Goal: Task Accomplishment & Management: Use online tool/utility

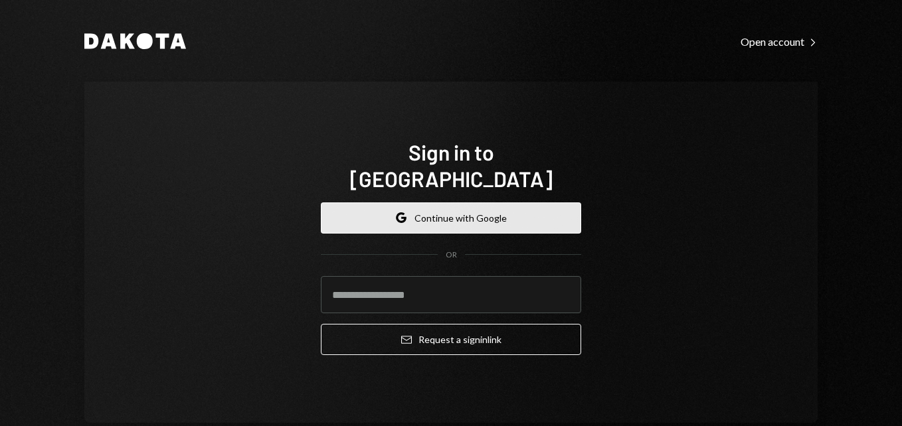
click at [438, 203] on button "Google Continue with Google" at bounding box center [451, 218] width 260 height 31
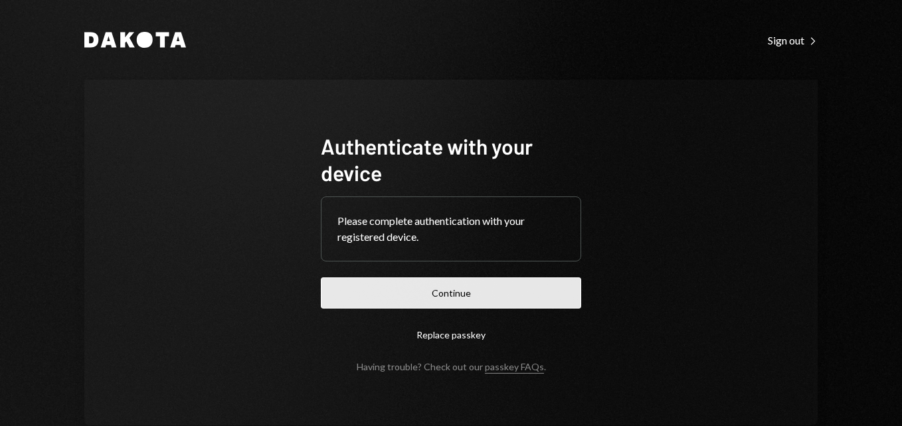
click at [472, 292] on button "Continue" at bounding box center [451, 293] width 260 height 31
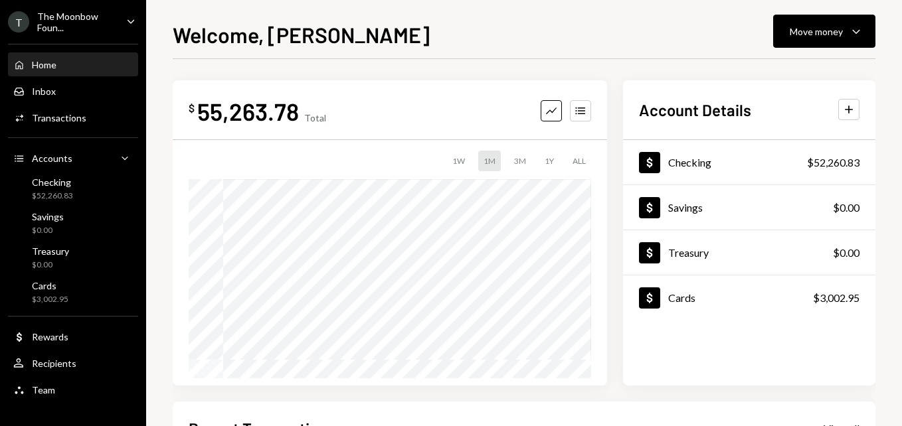
drag, startPoint x: 73, startPoint y: 11, endPoint x: 72, endPoint y: 5, distance: 6.7
click at [73, 11] on div "The Moonbow Foun..." at bounding box center [76, 22] width 78 height 23
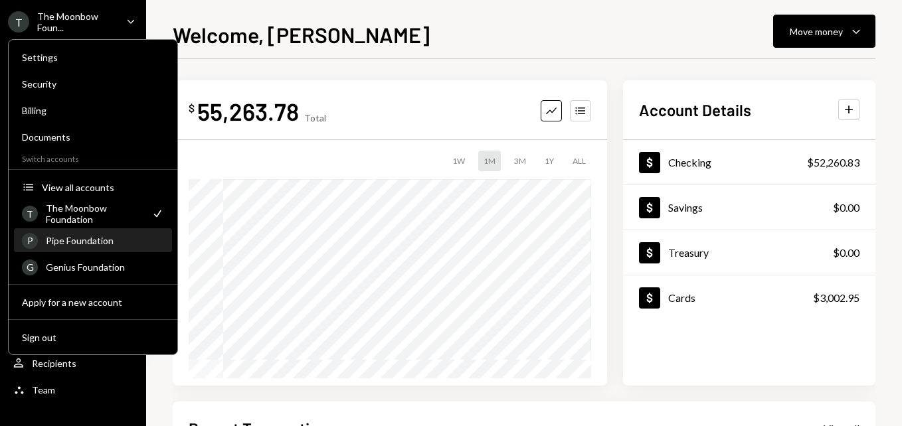
click at [129, 240] on div "Pipe Foundation" at bounding box center [105, 240] width 118 height 11
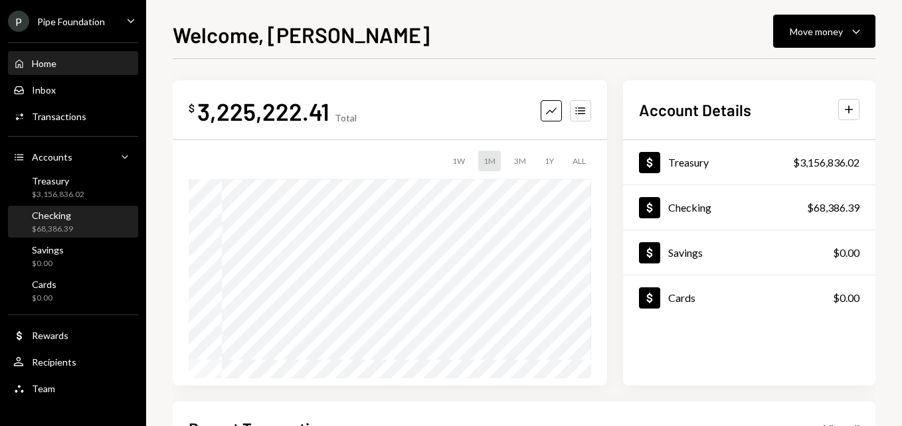
click at [89, 218] on div "Checking $68,386.39" at bounding box center [73, 222] width 120 height 25
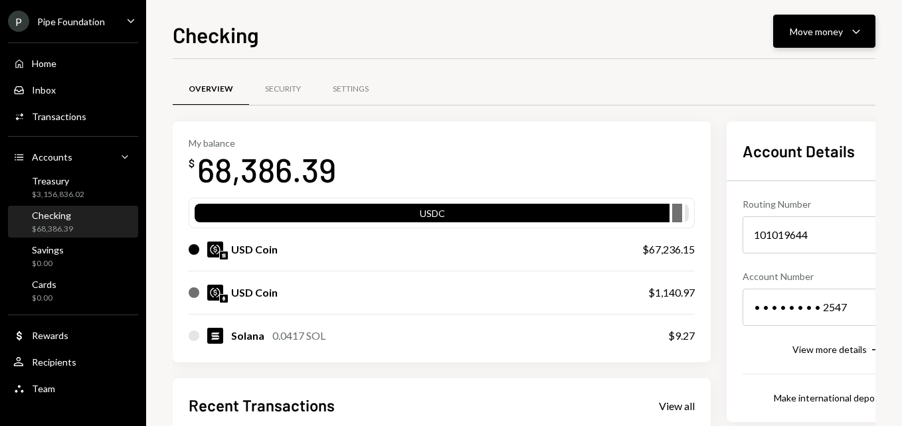
click at [814, 23] on div "Move money Caret Down" at bounding box center [824, 31] width 69 height 16
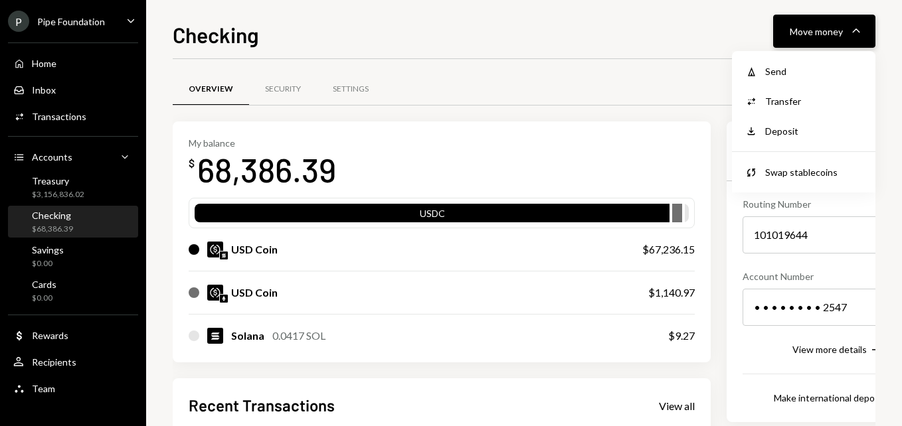
click at [835, 23] on div "Move money Caret Down" at bounding box center [824, 31] width 69 height 16
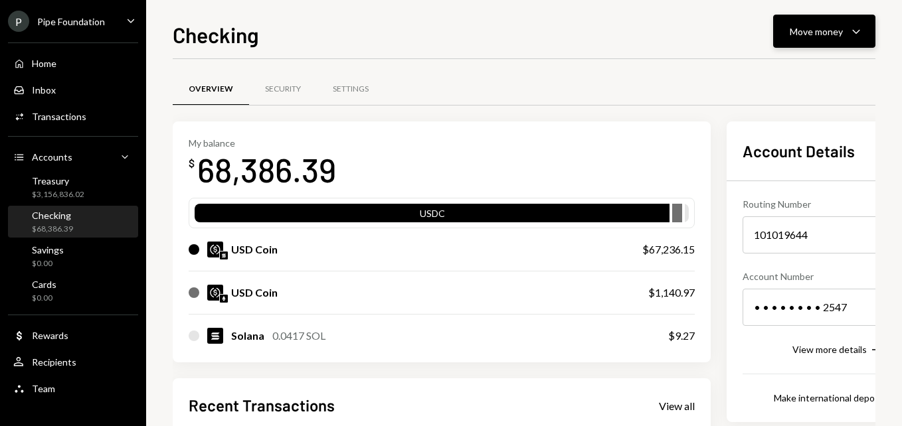
click at [814, 38] on div "Move money" at bounding box center [816, 32] width 53 height 14
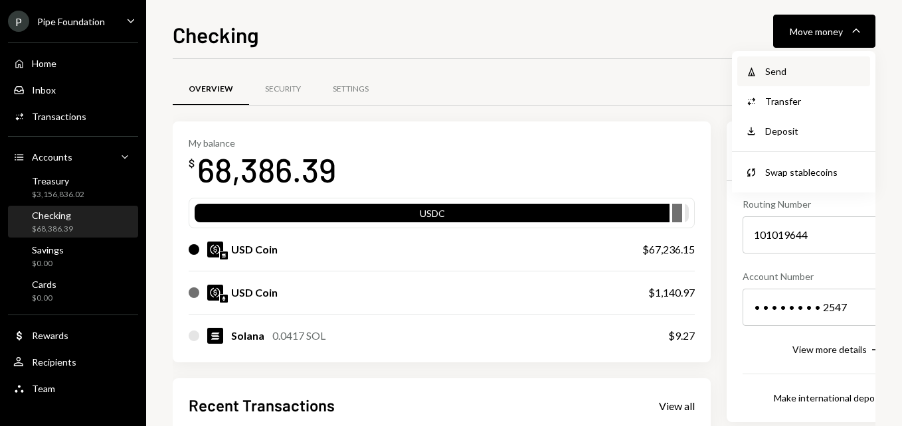
click at [796, 68] on div "Send" at bounding box center [813, 71] width 97 height 14
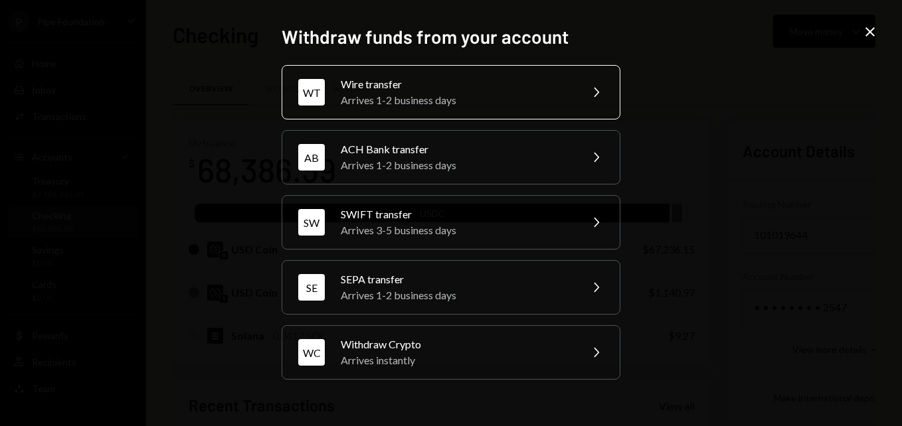
click at [408, 82] on div "Wire transfer" at bounding box center [456, 84] width 231 height 16
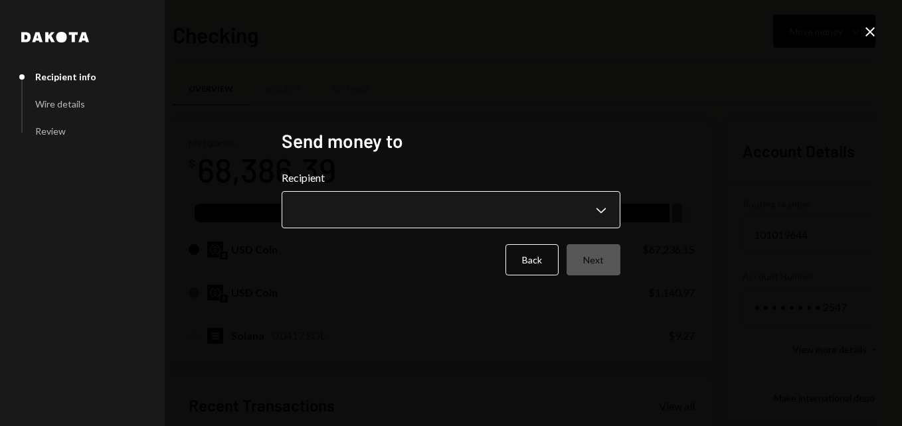
click at [418, 211] on body "P Pipe Foundation Caret Down Home Home Inbox Inbox Activities Transactions Acco…" at bounding box center [451, 213] width 902 height 426
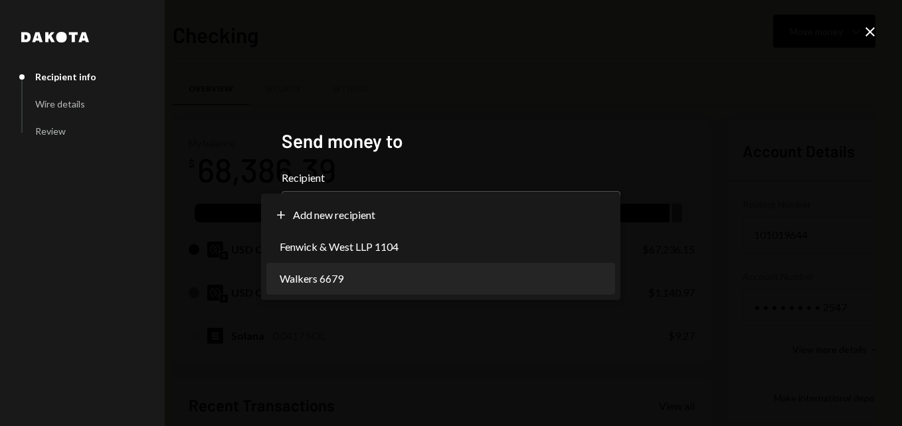
select select "**********"
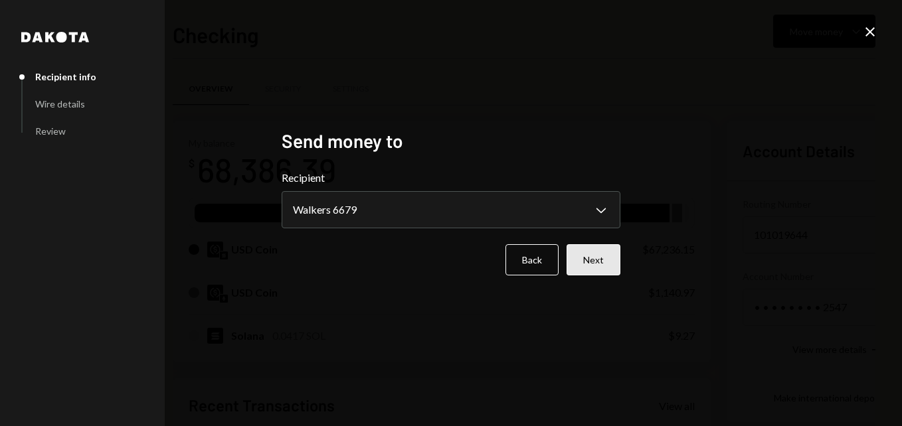
click at [590, 253] on button "Next" at bounding box center [593, 259] width 54 height 31
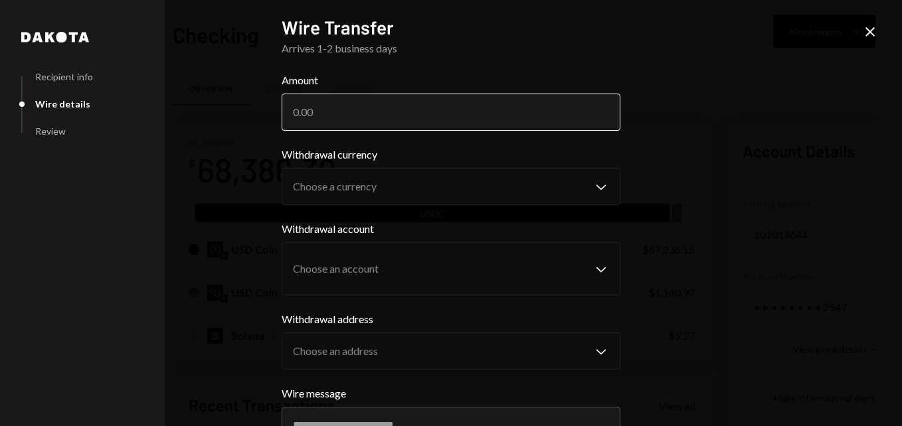
click at [385, 112] on input "Amount" at bounding box center [451, 112] width 339 height 37
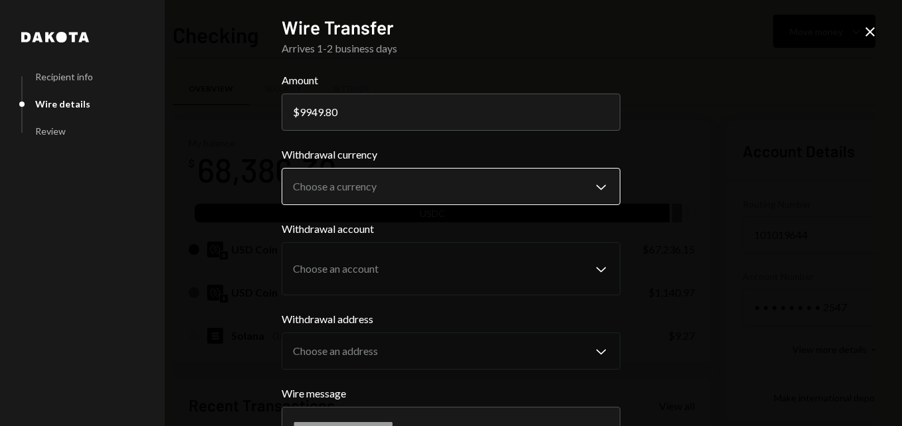
type input "9949.80"
click at [397, 187] on body "P Pipe Foundation Caret Down Home Home Inbox Inbox Activities Transactions Acco…" at bounding box center [451, 213] width 902 height 426
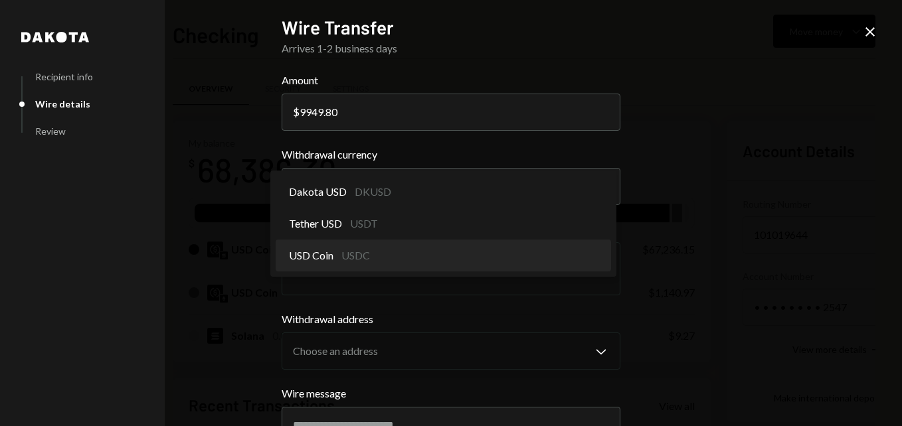
select select "****"
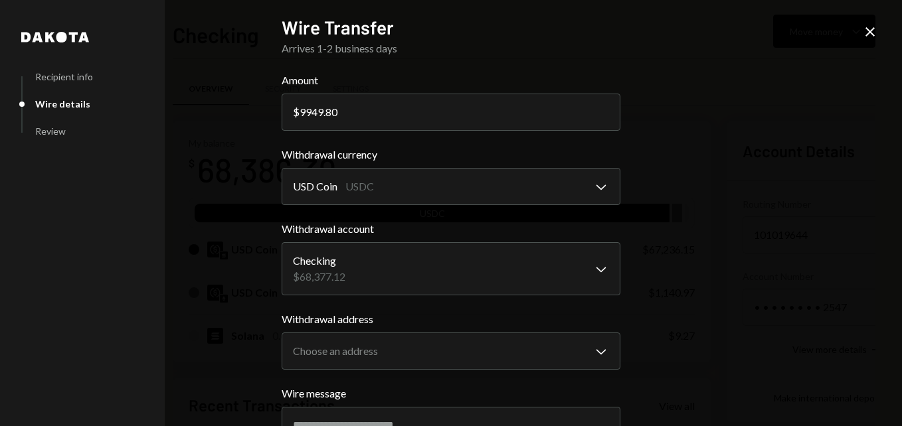
scroll to position [66, 0]
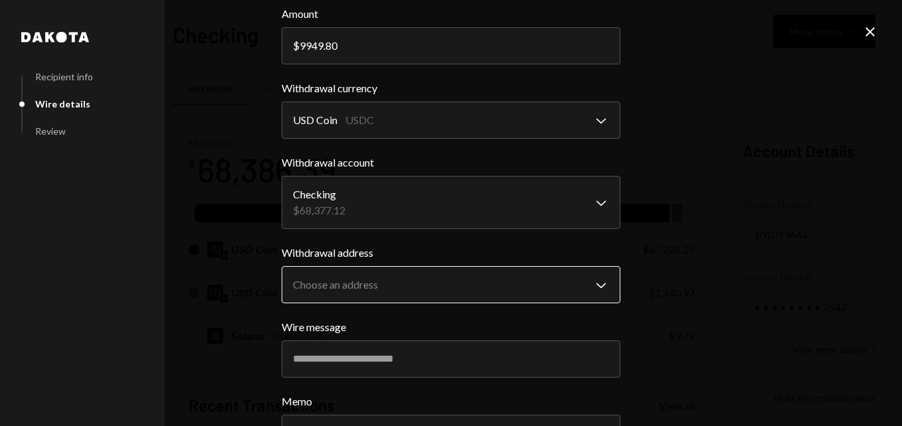
click at [394, 286] on body "P Pipe Foundation Caret Down Home Home Inbox Inbox Activities Transactions Acco…" at bounding box center [451, 213] width 902 height 426
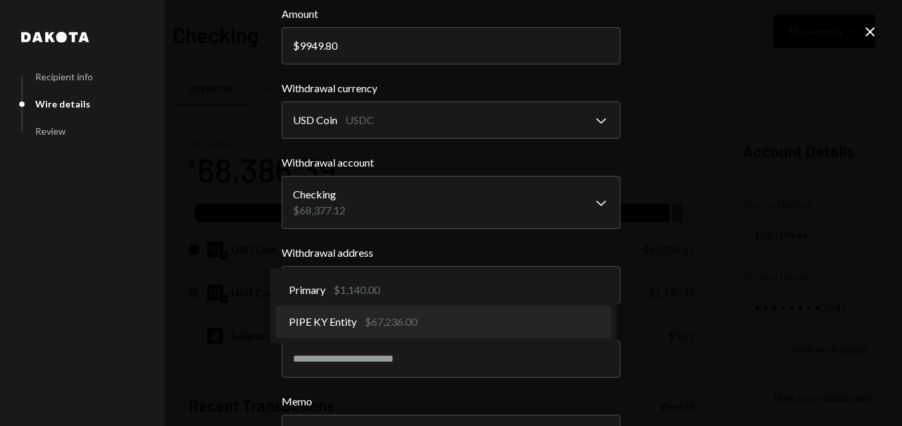
select select "**********"
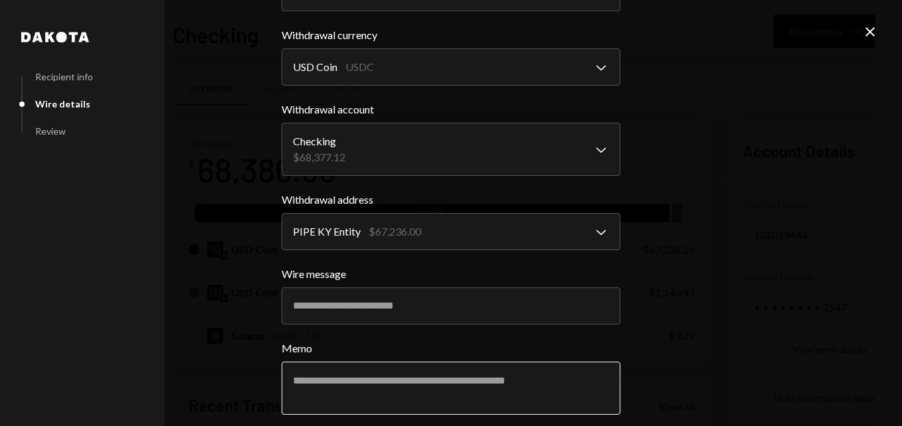
scroll to position [177, 0]
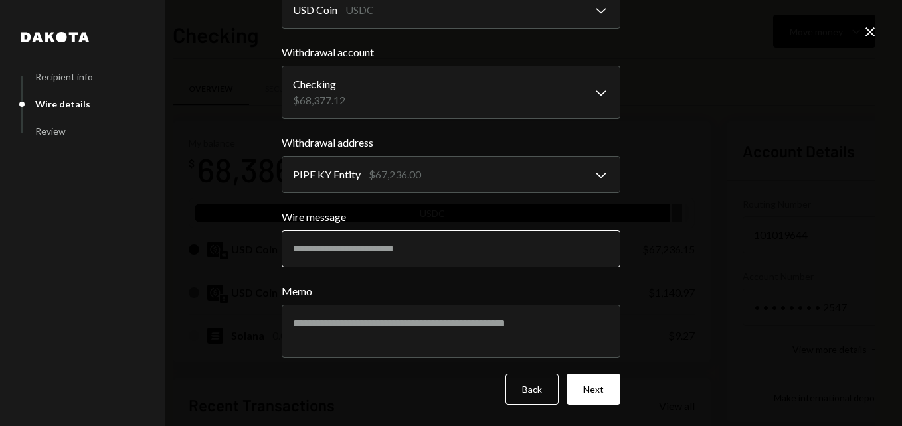
click at [375, 243] on input "Wire message" at bounding box center [451, 248] width 339 height 37
click at [359, 247] on input "Wire message" at bounding box center [451, 248] width 339 height 37
paste input "**********"
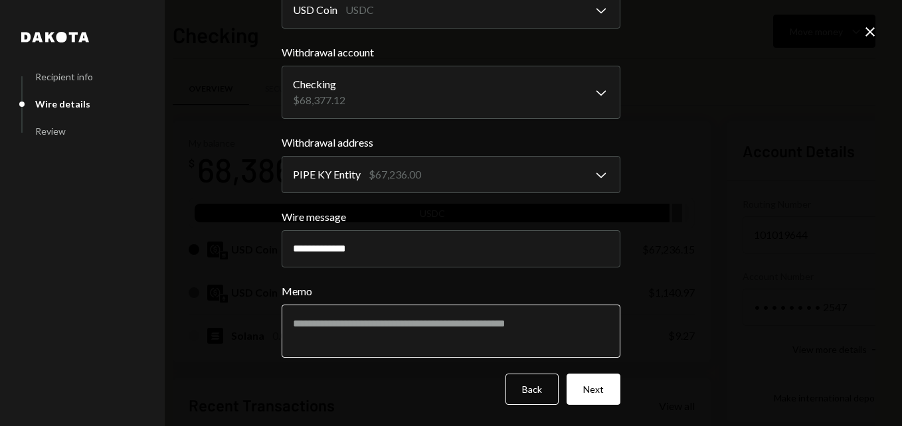
type input "**********"
click at [395, 334] on textarea "Memo" at bounding box center [451, 331] width 339 height 53
paste textarea "**********"
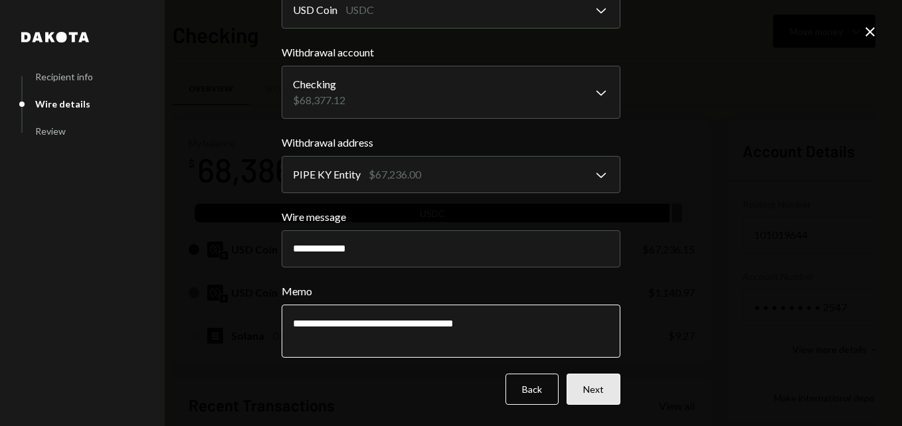
type textarea "**********"
click at [594, 390] on button "Next" at bounding box center [593, 389] width 54 height 31
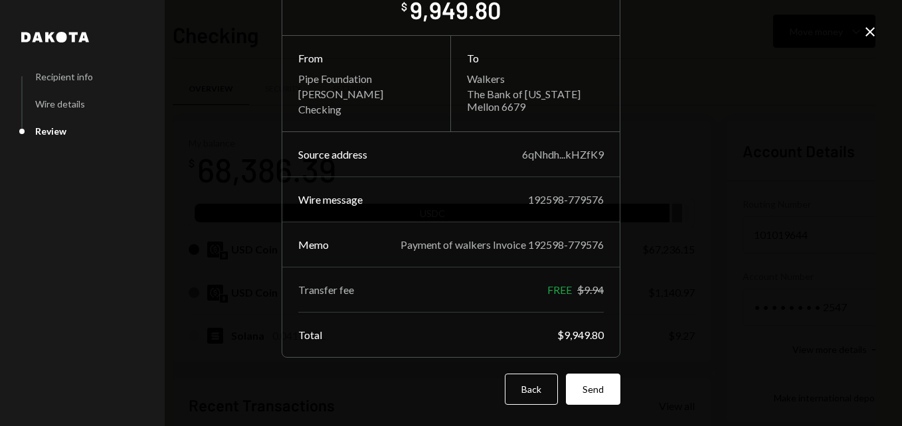
scroll to position [73, 0]
click at [594, 390] on button "Send" at bounding box center [593, 389] width 54 height 31
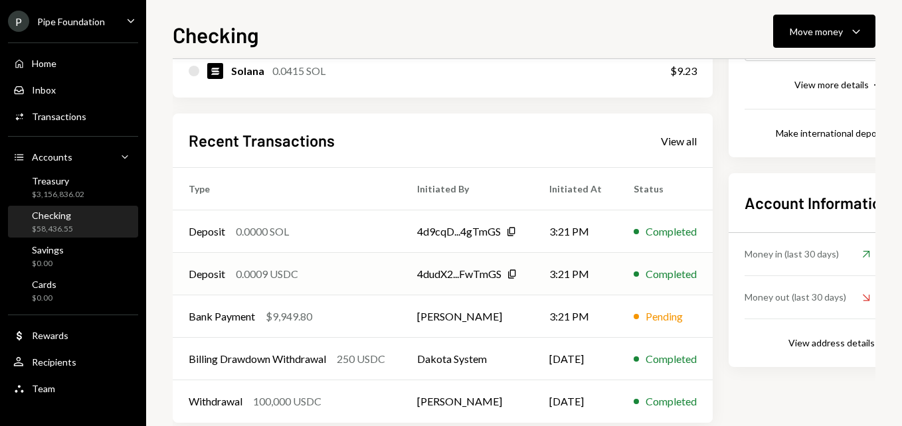
scroll to position [266, 0]
click at [331, 319] on div "Bank Payment $9,949.80" at bounding box center [287, 316] width 197 height 16
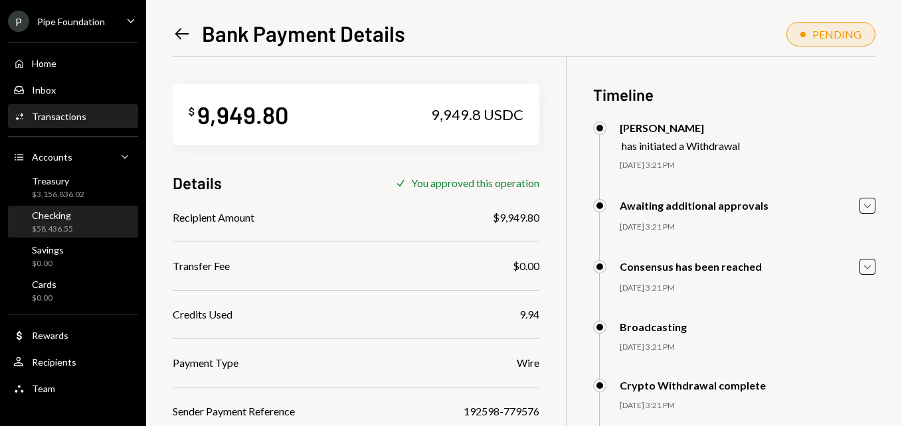
click at [87, 219] on div "Checking $58,436.55" at bounding box center [73, 222] width 120 height 25
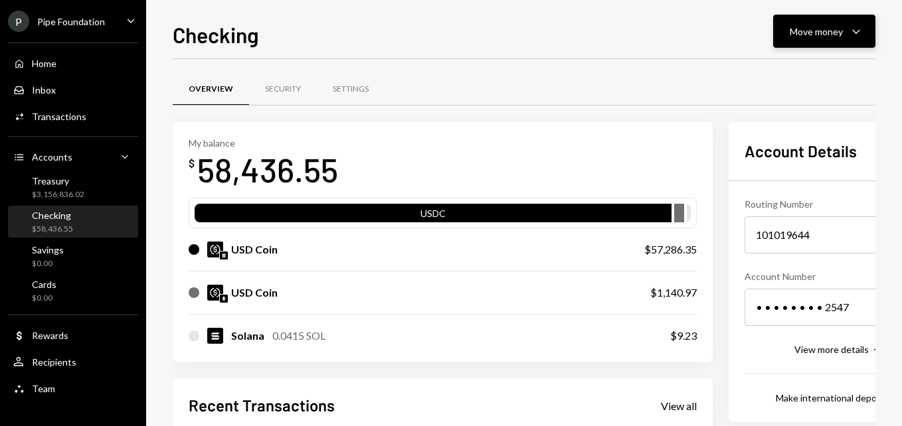
click at [804, 43] on button "Move money Caret Down" at bounding box center [824, 31] width 102 height 33
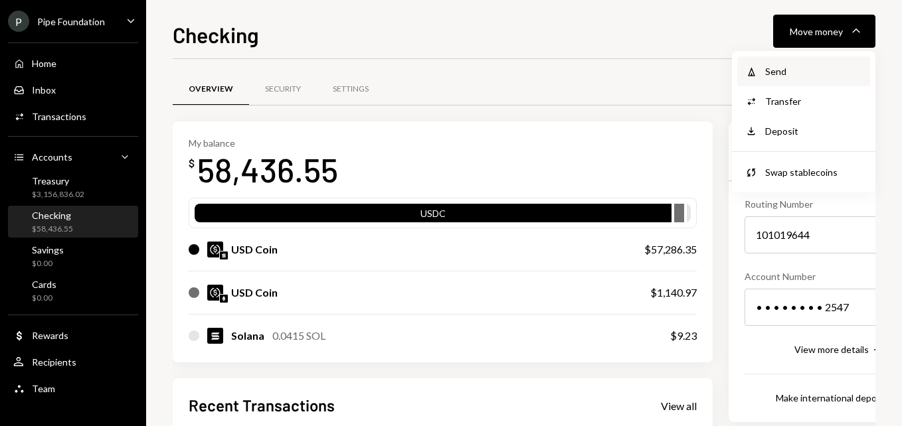
click at [808, 67] on div "Send" at bounding box center [813, 71] width 97 height 14
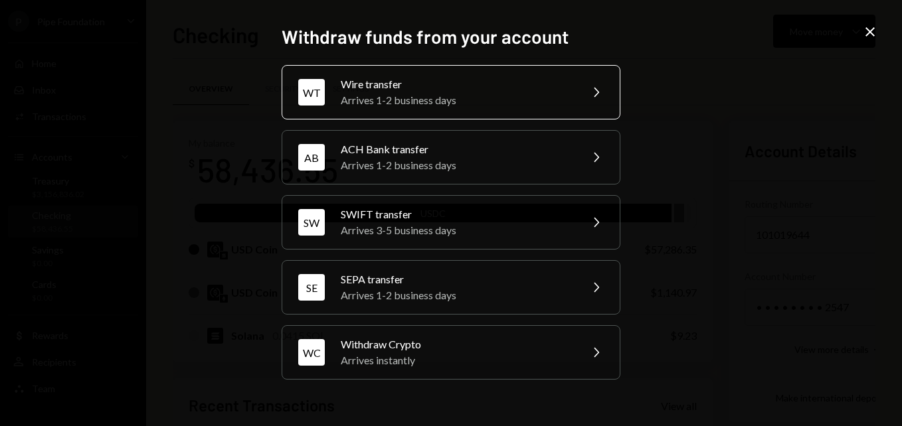
click at [431, 91] on div "Wire transfer" at bounding box center [456, 84] width 231 height 16
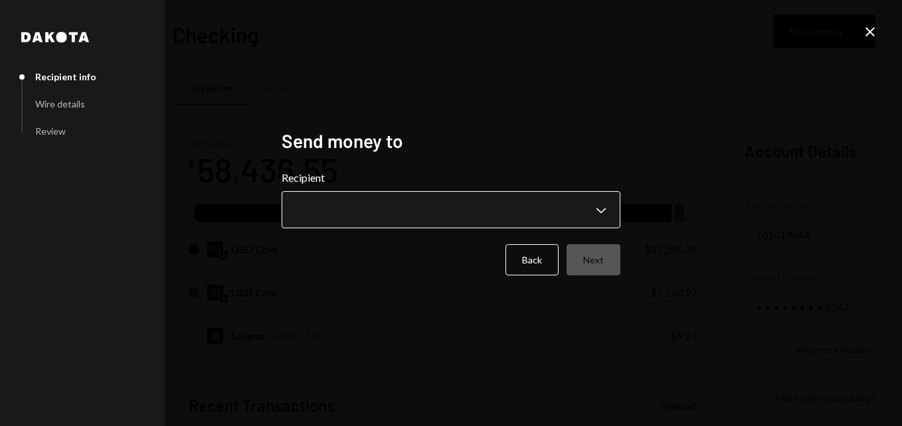
click at [422, 211] on body "P Pipe Foundation Caret Down Home Home Inbox Inbox Activities Transactions Acco…" at bounding box center [451, 213] width 902 height 426
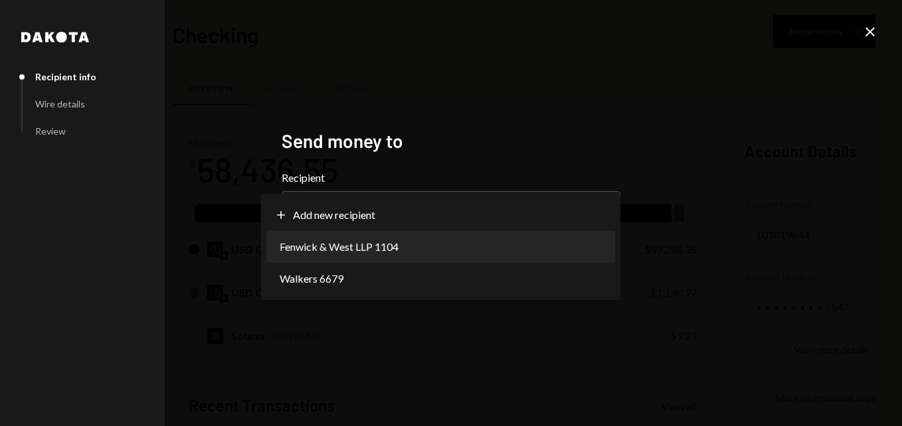
select select "**********"
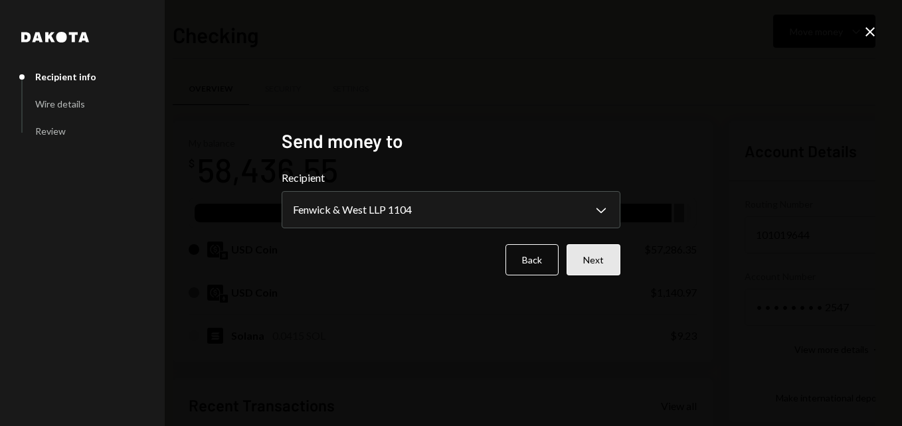
click at [595, 272] on button "Next" at bounding box center [593, 259] width 54 height 31
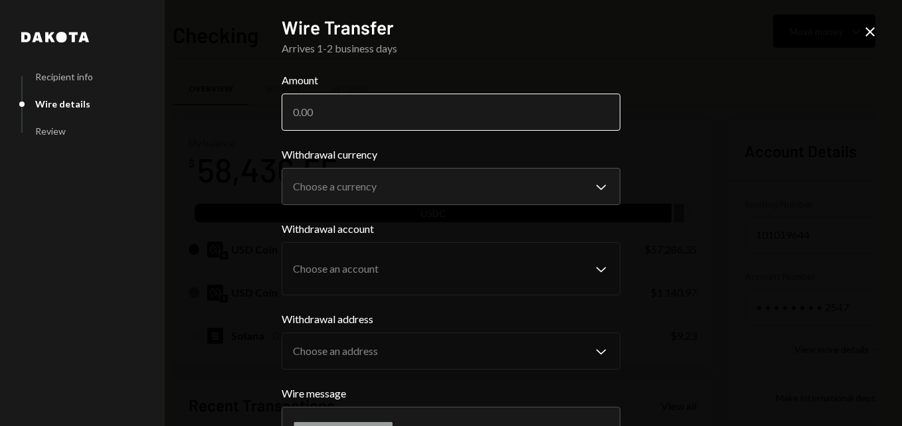
click at [325, 110] on input "Amount" at bounding box center [451, 112] width 339 height 37
click at [375, 119] on input "Amount" at bounding box center [451, 112] width 339 height 37
type input "53448.76"
click at [365, 205] on body "P Pipe Foundation Caret Down Home Home Inbox Inbox Activities Transactions Acco…" at bounding box center [451, 213] width 902 height 426
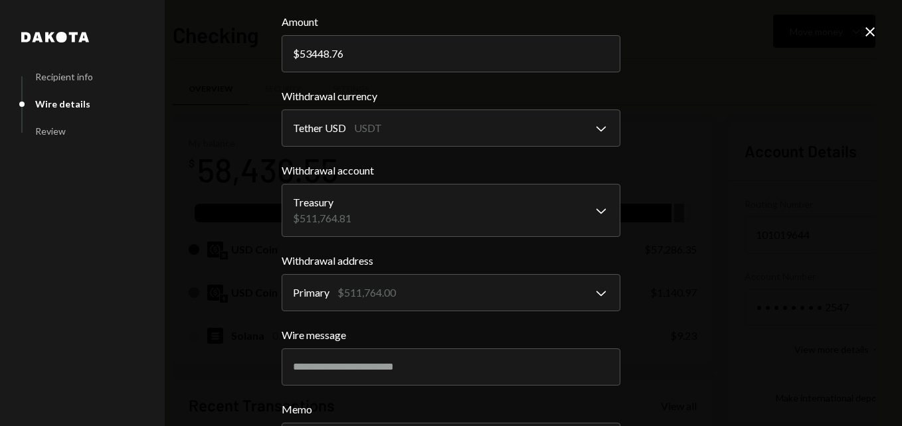
scroll to position [44, 0]
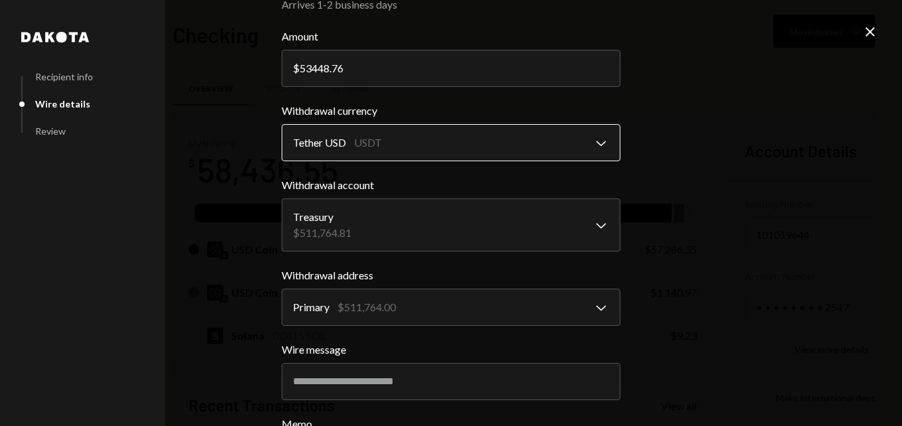
click at [372, 145] on body "P Pipe Foundation Caret Down Home Home Inbox Inbox Activities Transactions Acco…" at bounding box center [451, 213] width 902 height 426
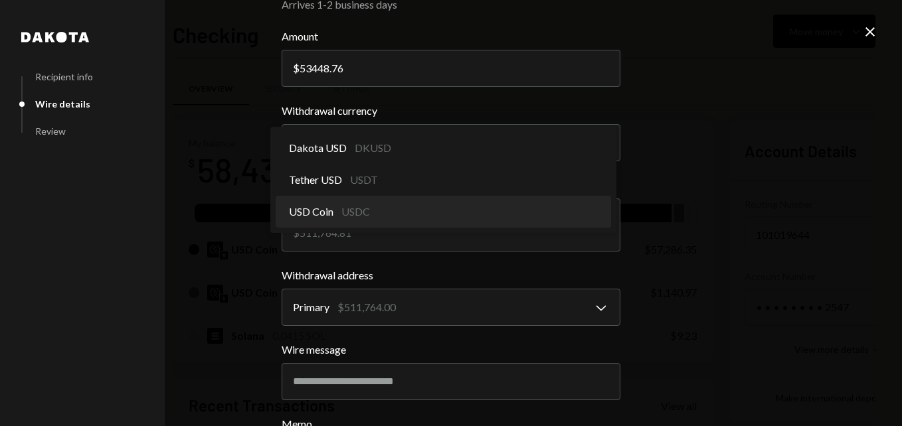
select select "****"
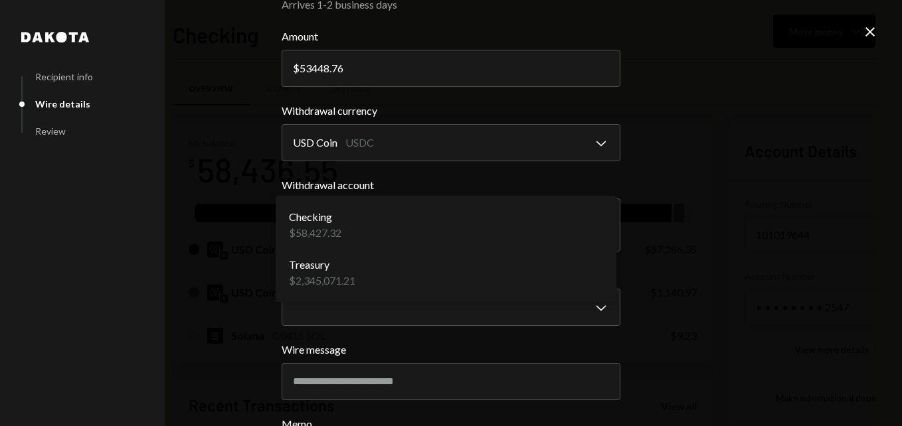
click at [365, 213] on body "P Pipe Foundation Caret Down Home Home Inbox Inbox Activities Transactions Acco…" at bounding box center [451, 213] width 902 height 426
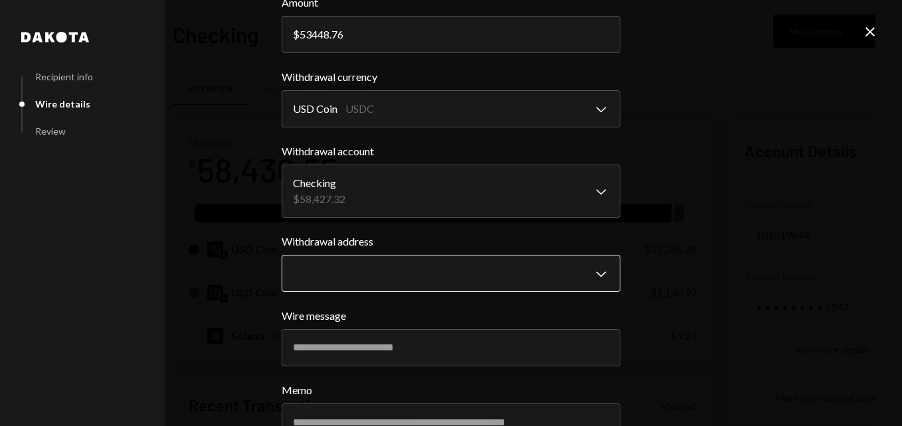
scroll to position [110, 0]
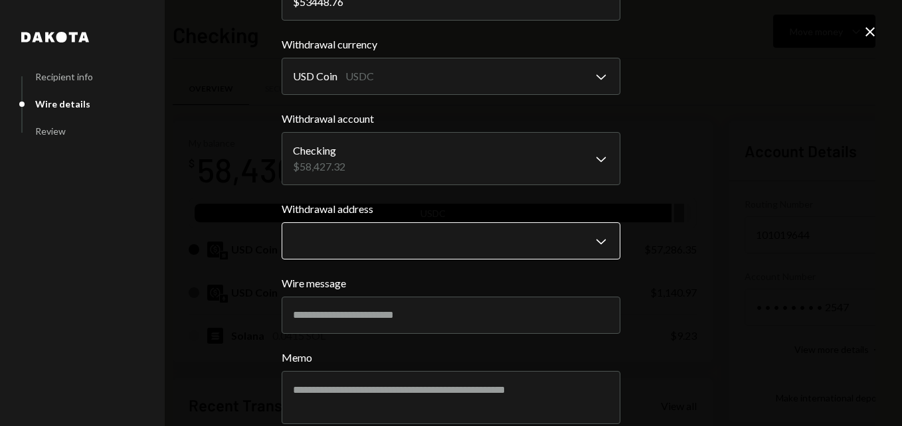
click at [372, 238] on body "P Pipe Foundation Caret Down Home Home Inbox Inbox Activities Transactions Acco…" at bounding box center [451, 213] width 902 height 426
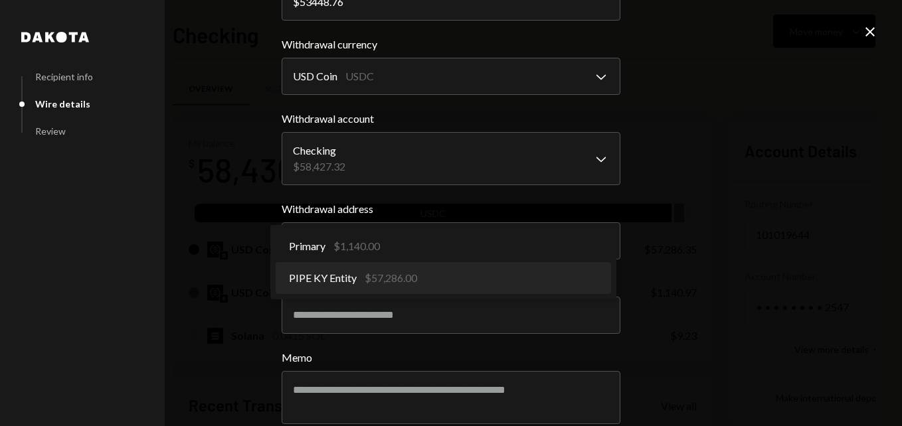
select select "**********"
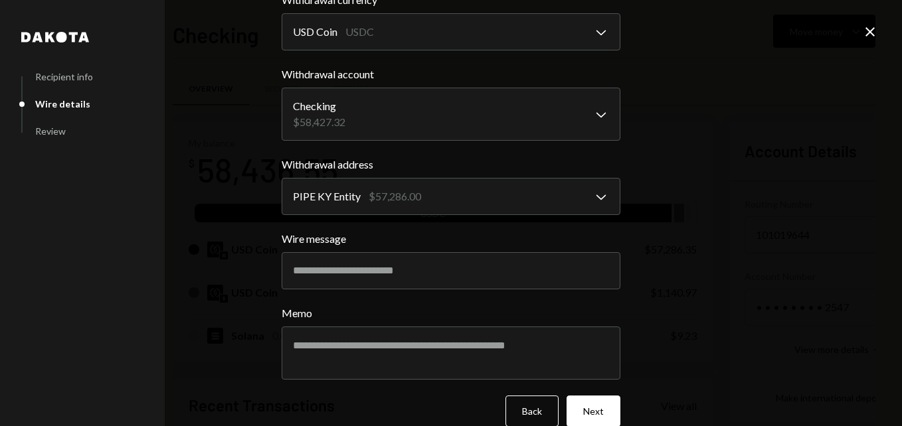
scroll to position [177, 0]
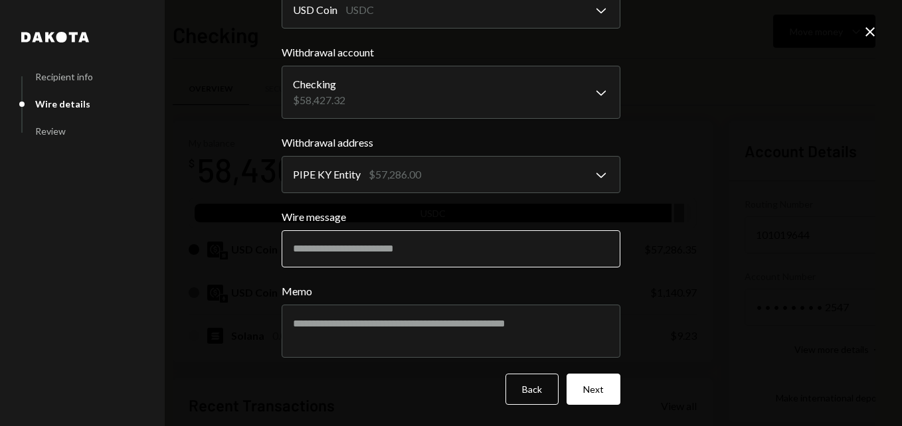
click at [391, 257] on input "Wire message" at bounding box center [451, 248] width 339 height 37
drag, startPoint x: 320, startPoint y: 242, endPoint x: 319, endPoint y: 232, distance: 9.3
click at [320, 242] on input "Wire message" at bounding box center [451, 248] width 339 height 37
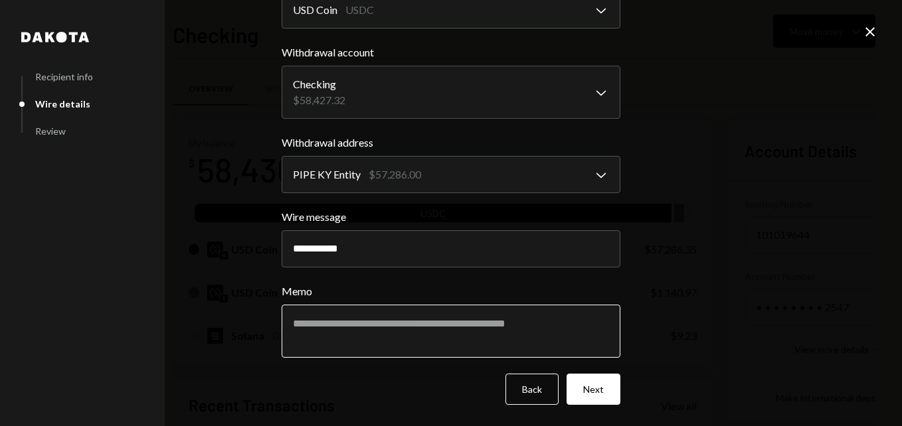
type input "**********"
click at [365, 324] on textarea "Memo" at bounding box center [451, 331] width 339 height 53
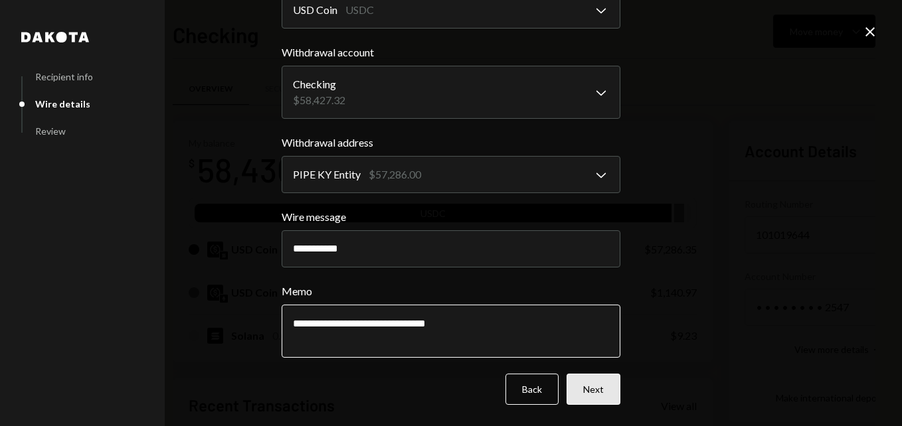
type textarea "**********"
click at [607, 389] on button "Next" at bounding box center [593, 389] width 54 height 31
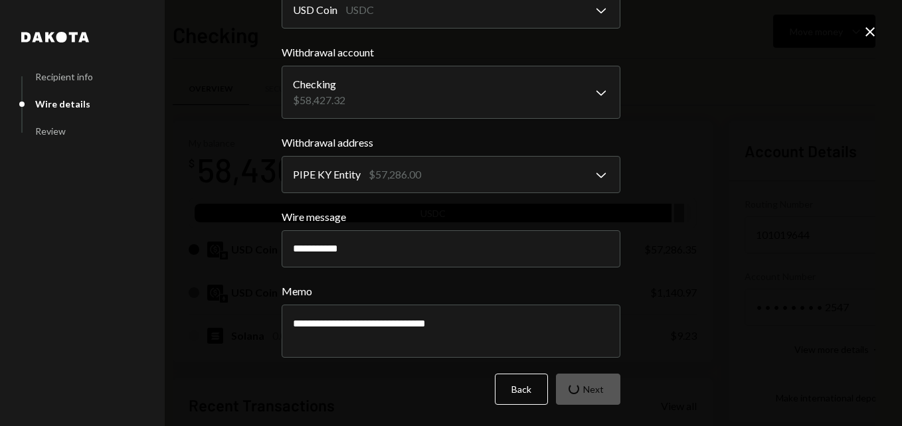
scroll to position [73, 0]
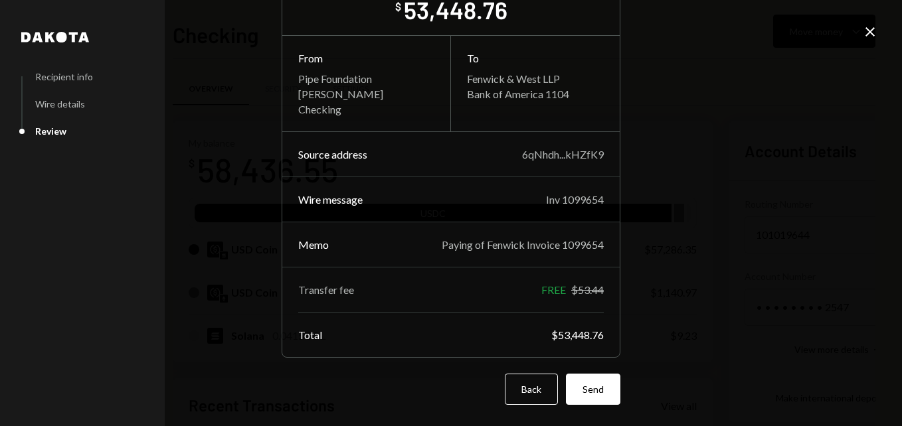
click at [586, 388] on button "Send" at bounding box center [593, 389] width 54 height 31
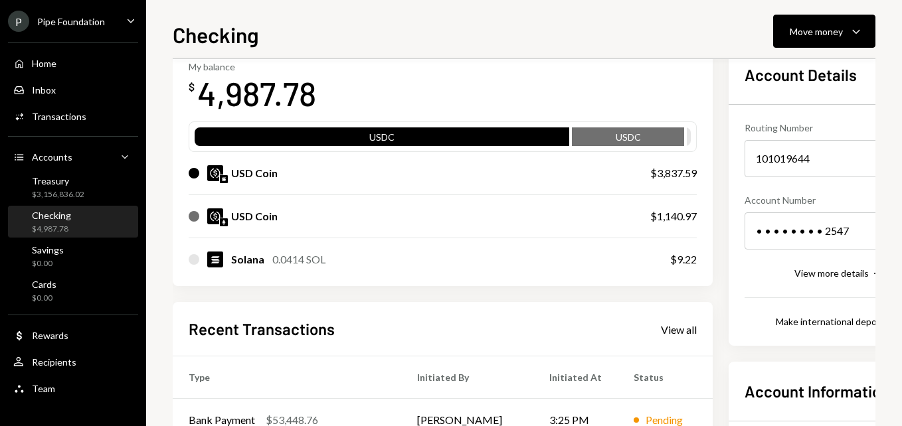
scroll to position [266, 0]
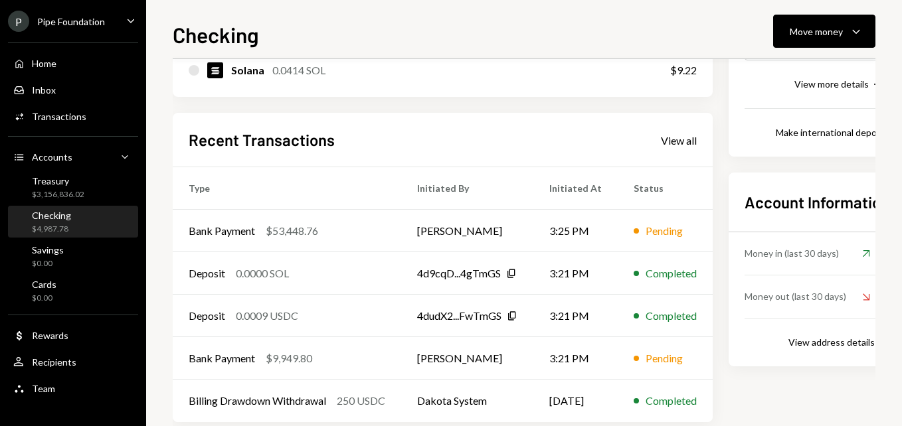
click at [72, 20] on div "Pipe Foundation" at bounding box center [71, 21] width 68 height 11
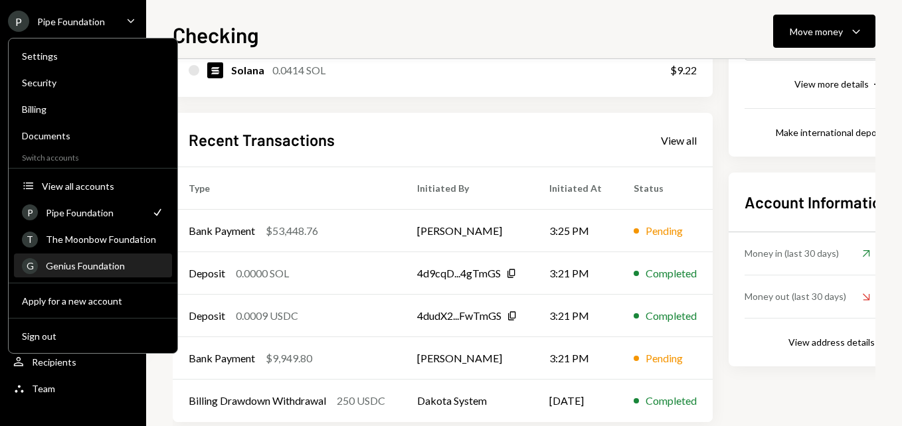
click at [93, 272] on div "G Genius Foundation" at bounding box center [93, 266] width 142 height 23
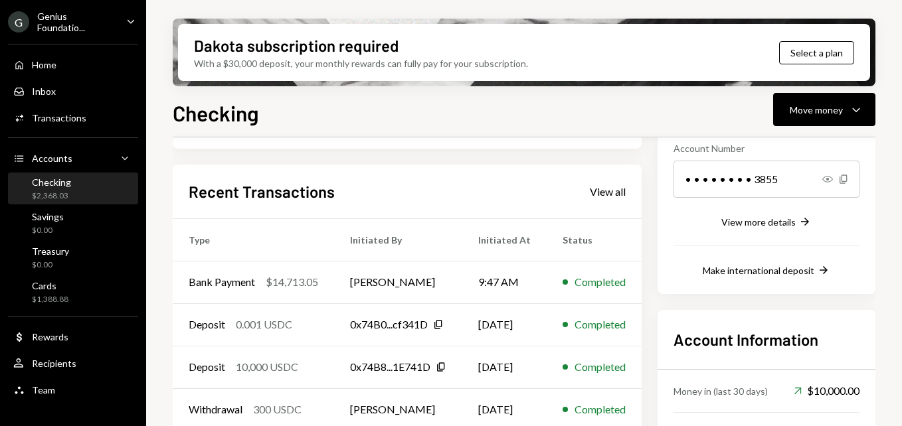
scroll to position [210, 0]
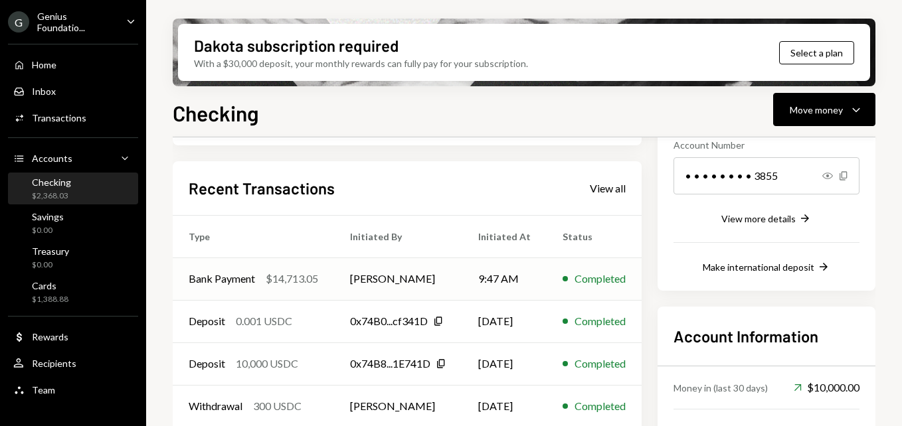
click at [403, 274] on td "[PERSON_NAME]" at bounding box center [398, 279] width 128 height 43
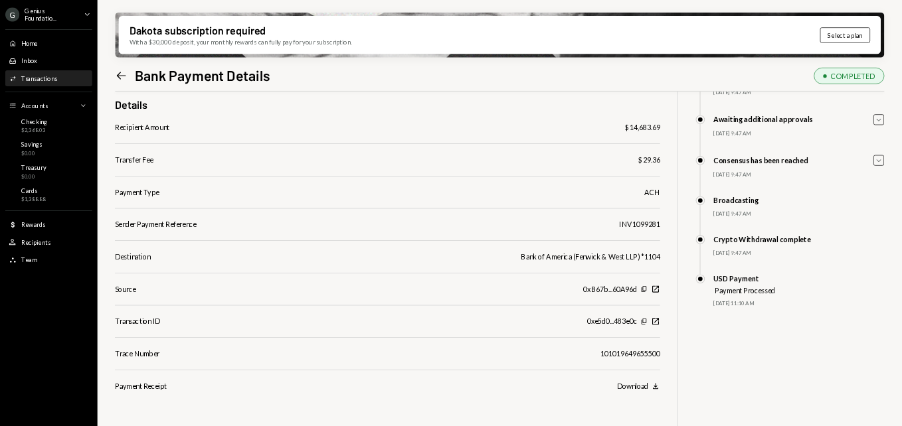
scroll to position [106, 0]
click at [32, 15] on div "G Genius Foundatio..." at bounding box center [62, 22] width 108 height 23
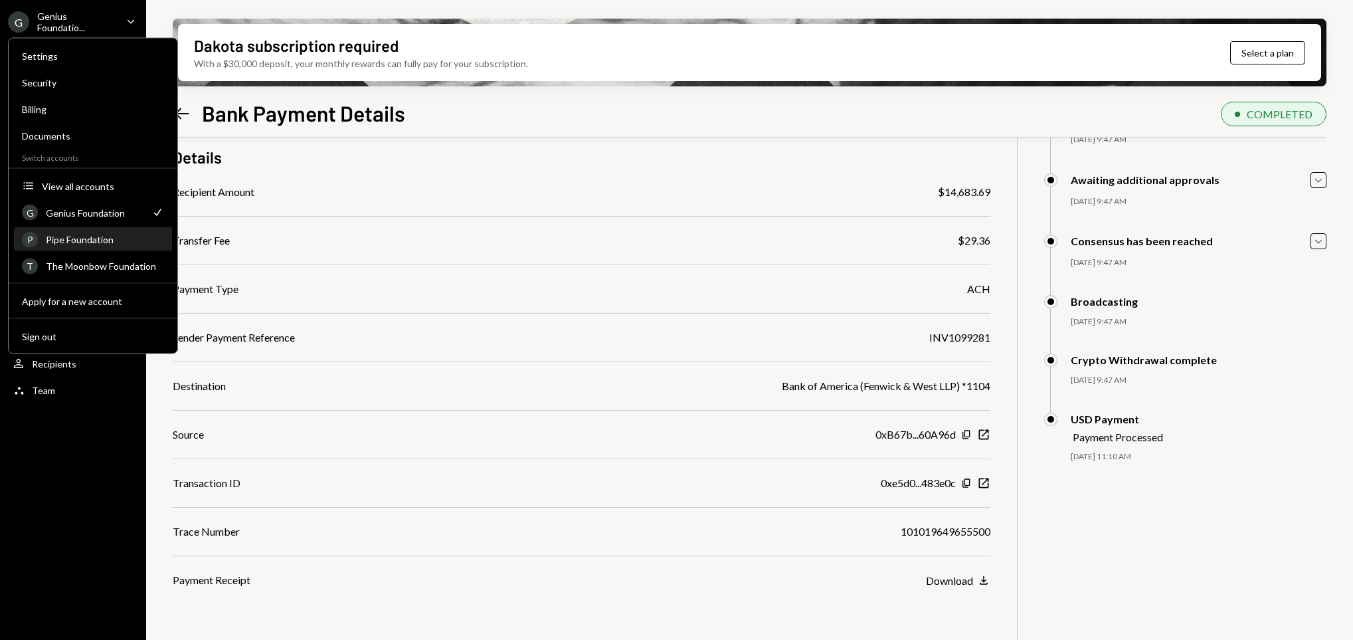
click at [102, 231] on div "P Pipe Foundation" at bounding box center [93, 239] width 142 height 23
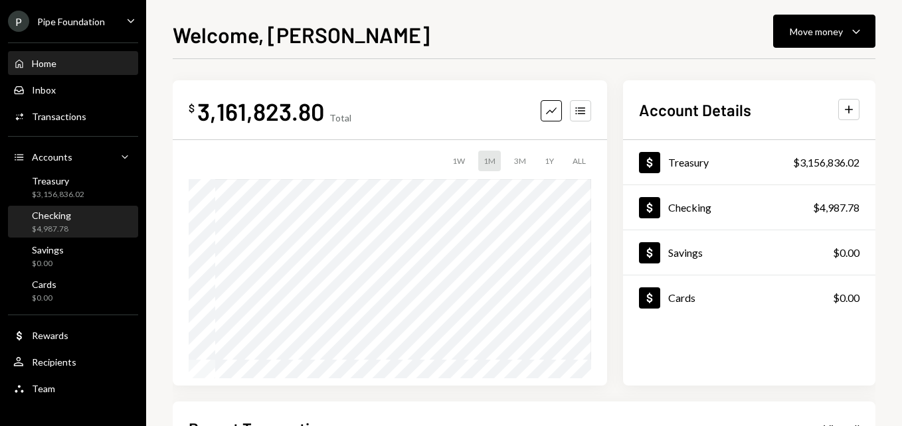
click at [71, 223] on div "Checking $4,987.78" at bounding box center [73, 222] width 120 height 25
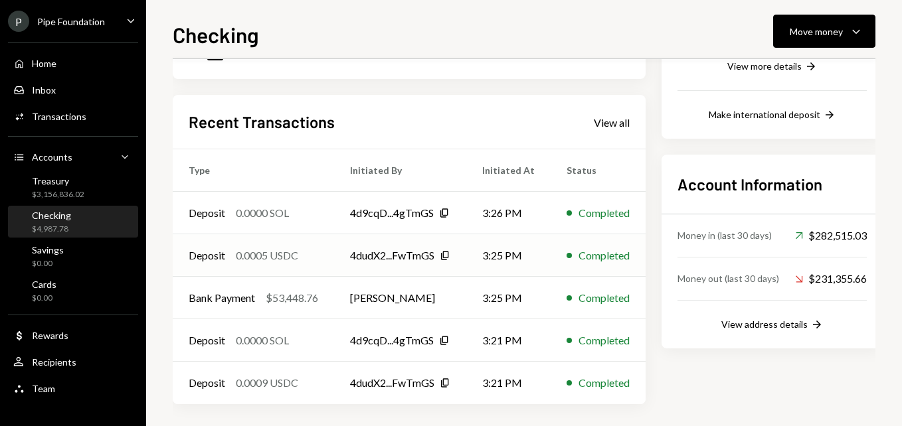
scroll to position [288, 0]
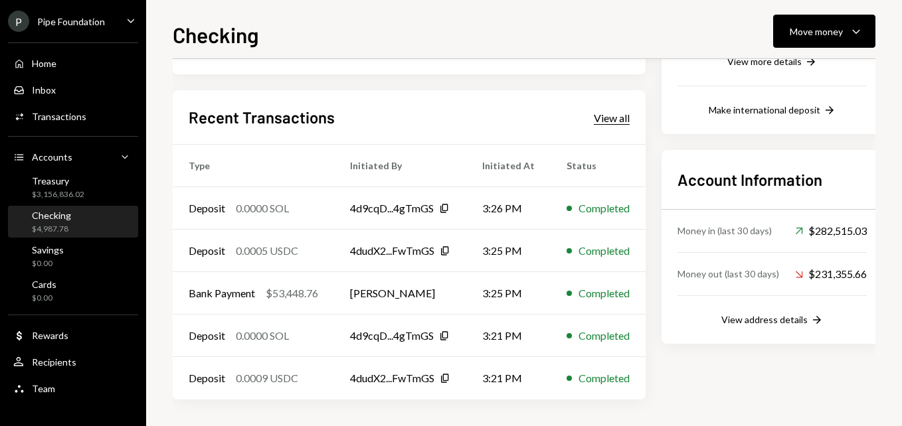
click at [602, 120] on div "View all" at bounding box center [612, 118] width 36 height 13
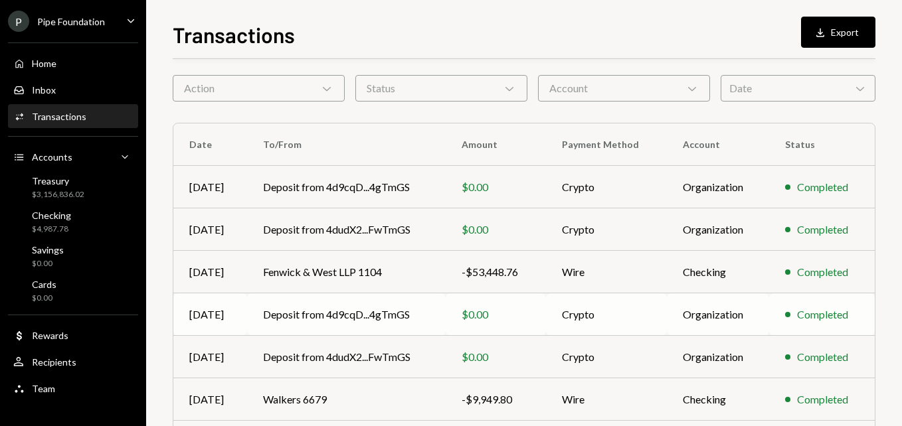
scroll to position [133, 0]
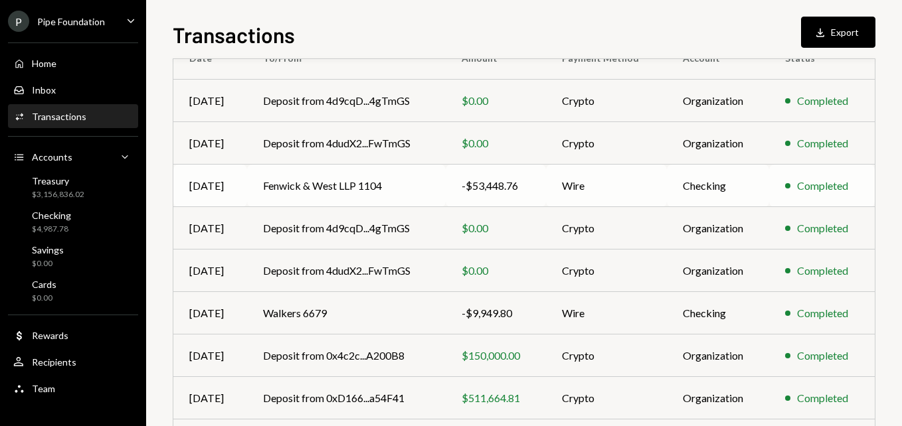
click at [385, 169] on td "Fenwick & West LLP 1104" at bounding box center [346, 186] width 199 height 43
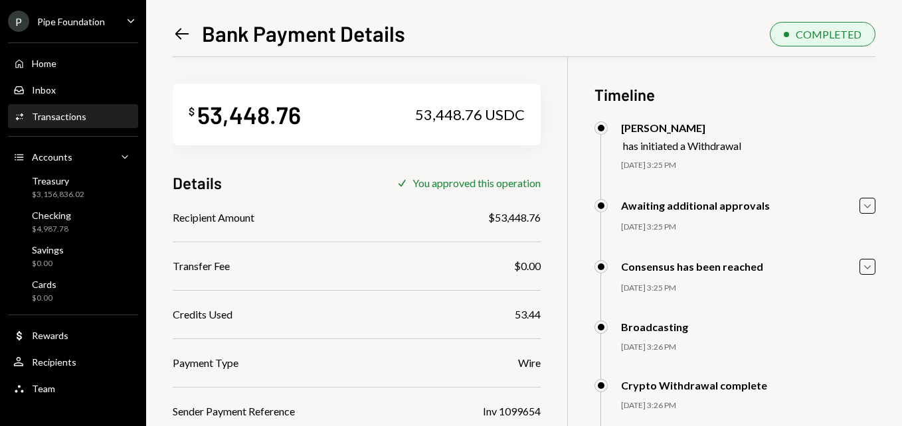
scroll to position [236, 0]
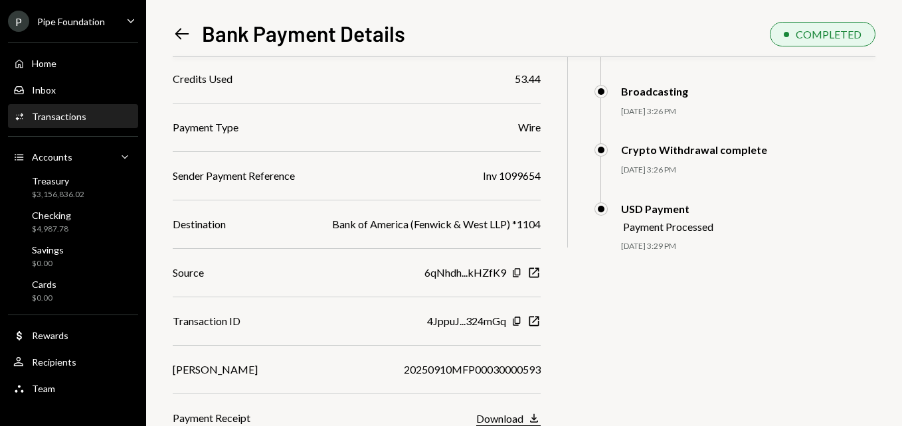
click at [519, 418] on div "Download" at bounding box center [499, 418] width 47 height 13
click at [180, 29] on icon at bounding box center [182, 33] width 14 height 11
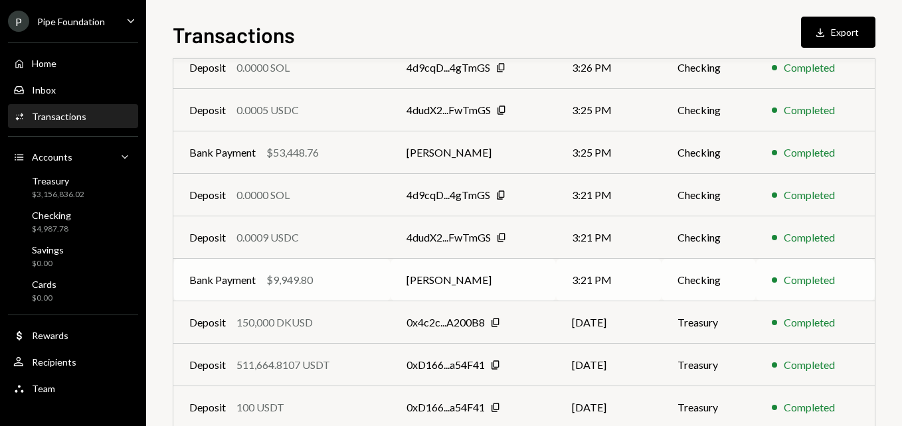
scroll to position [199, 0]
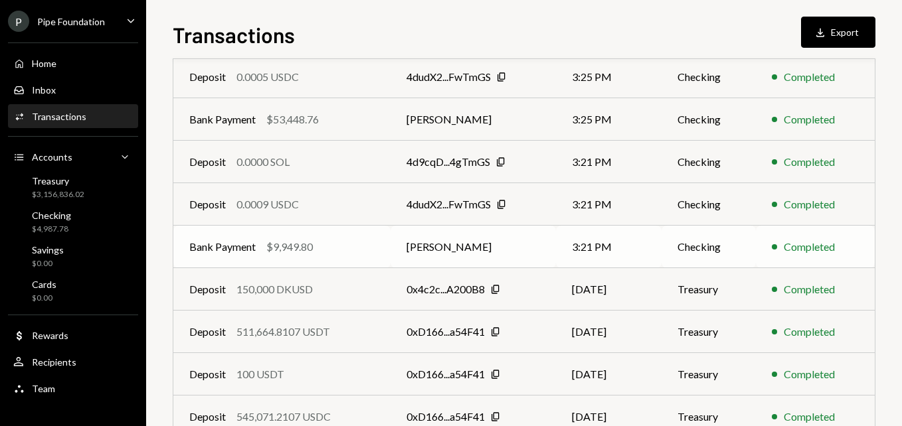
click at [333, 248] on div "Bank Payment $9,949.80" at bounding box center [281, 247] width 185 height 16
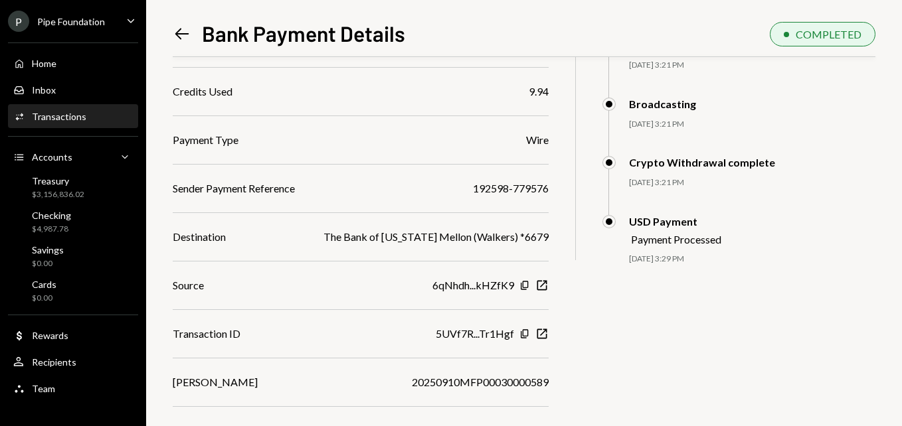
scroll to position [236, 0]
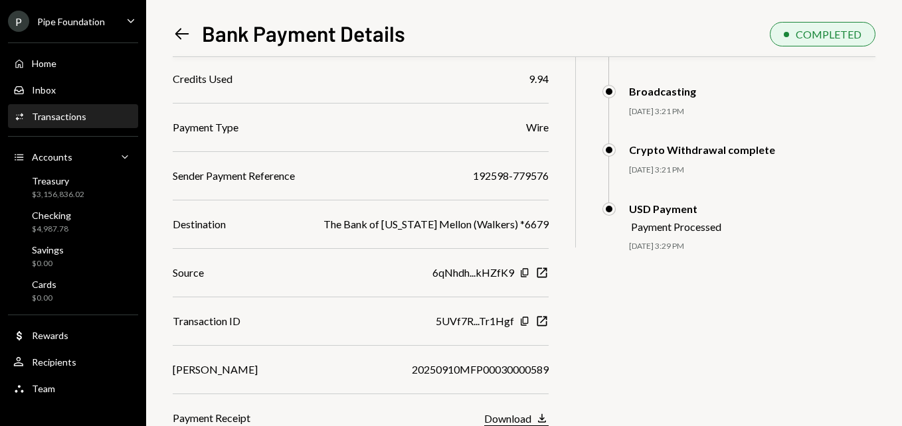
click at [524, 419] on button "Download Download" at bounding box center [516, 419] width 64 height 15
